Goal: Task Accomplishment & Management: Use online tool/utility

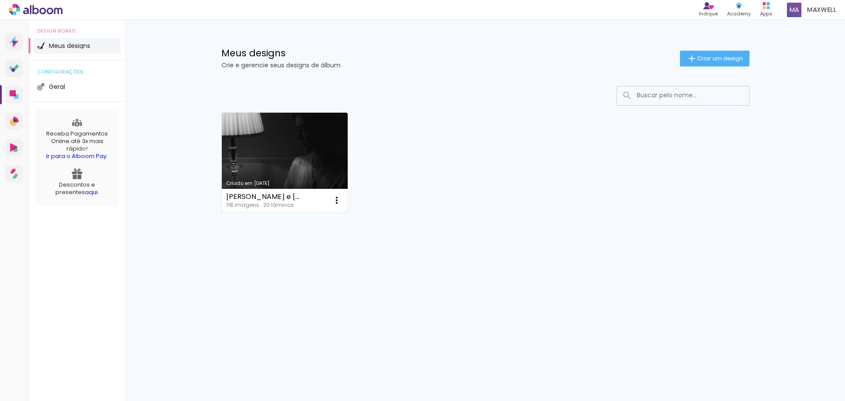
click at [304, 155] on link "Criado em [DATE]" at bounding box center [285, 163] width 126 height 100
